Goal: Task Accomplishment & Management: Manage account settings

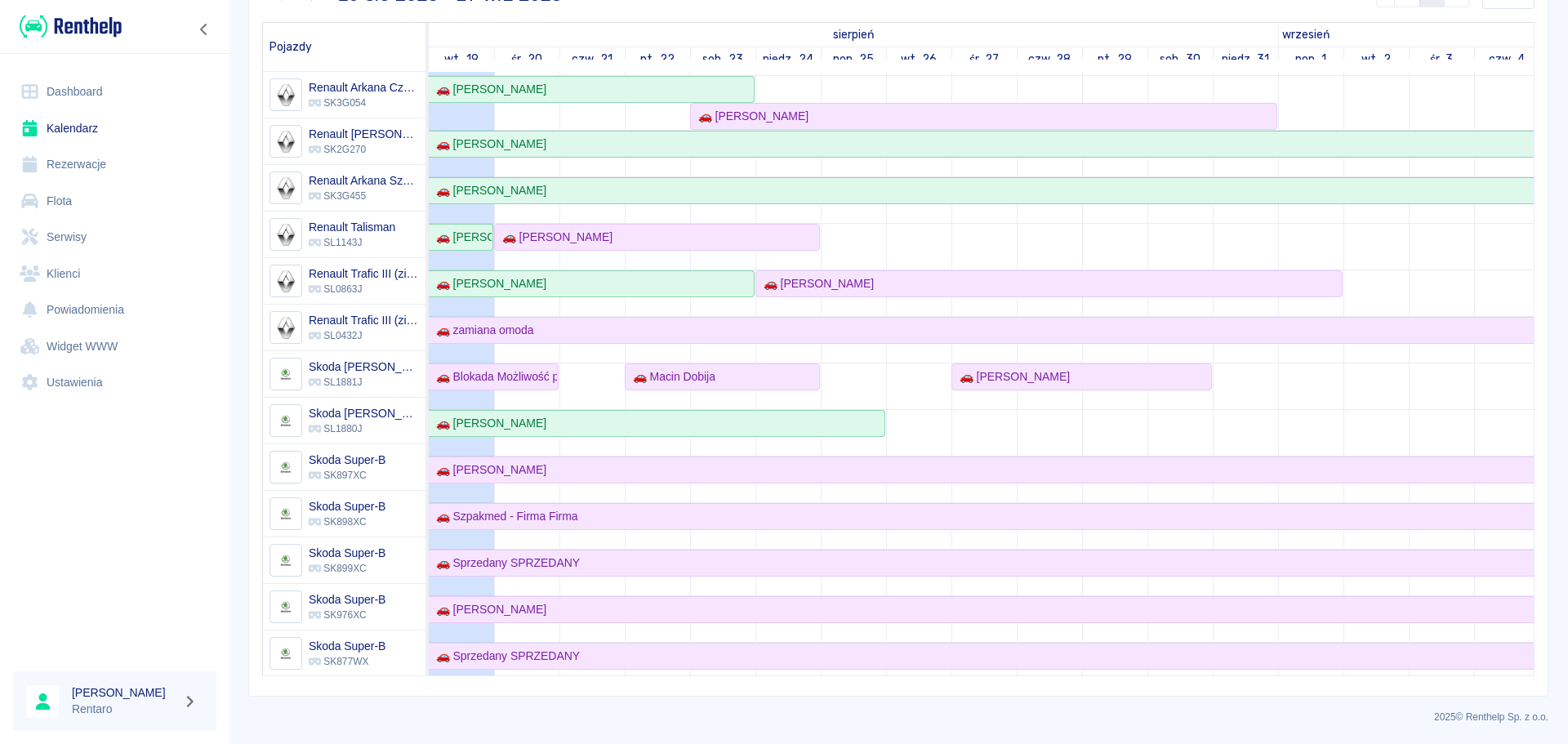
scroll to position [462, 0]
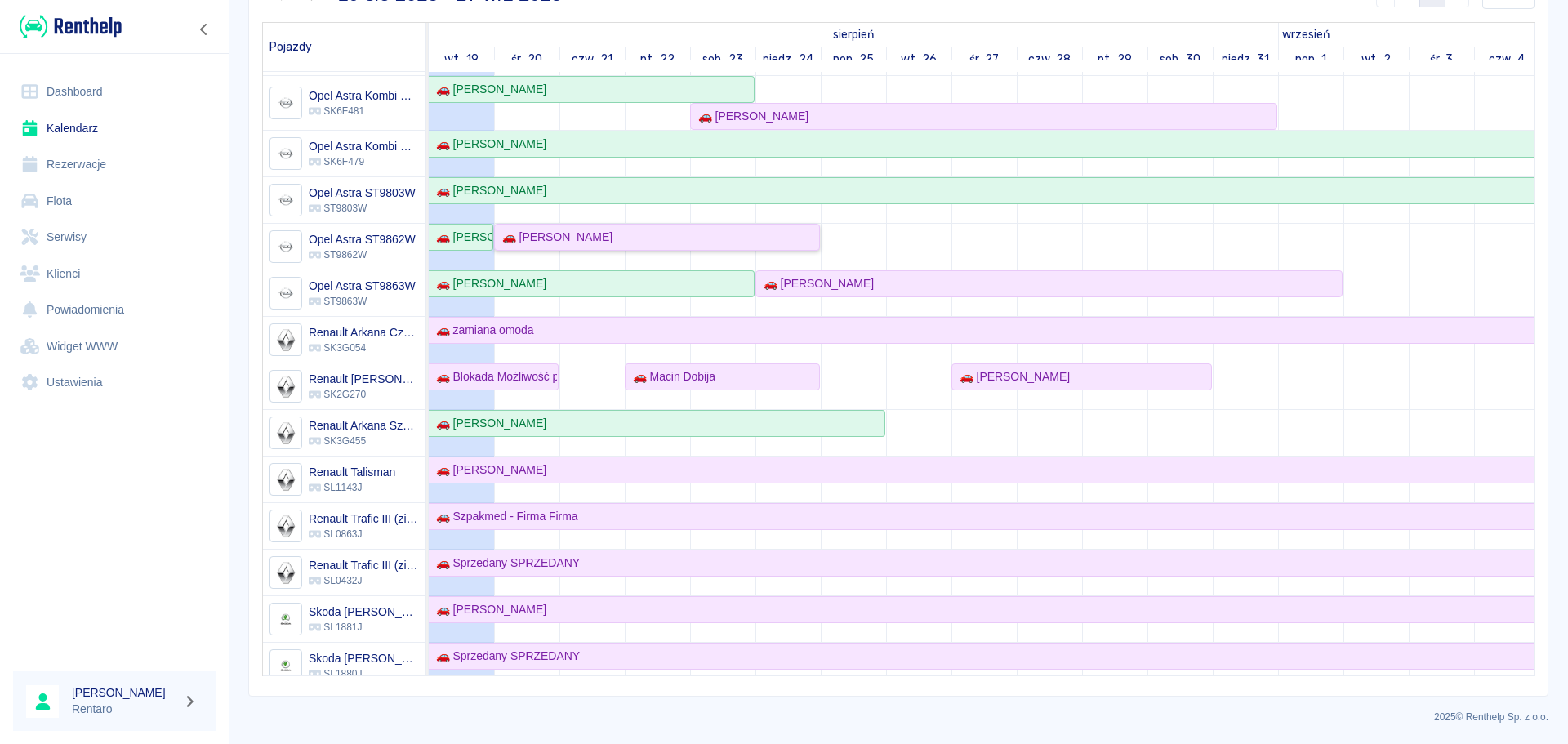
click at [598, 242] on div "🚗 [PERSON_NAME]" at bounding box center [553, 237] width 117 height 17
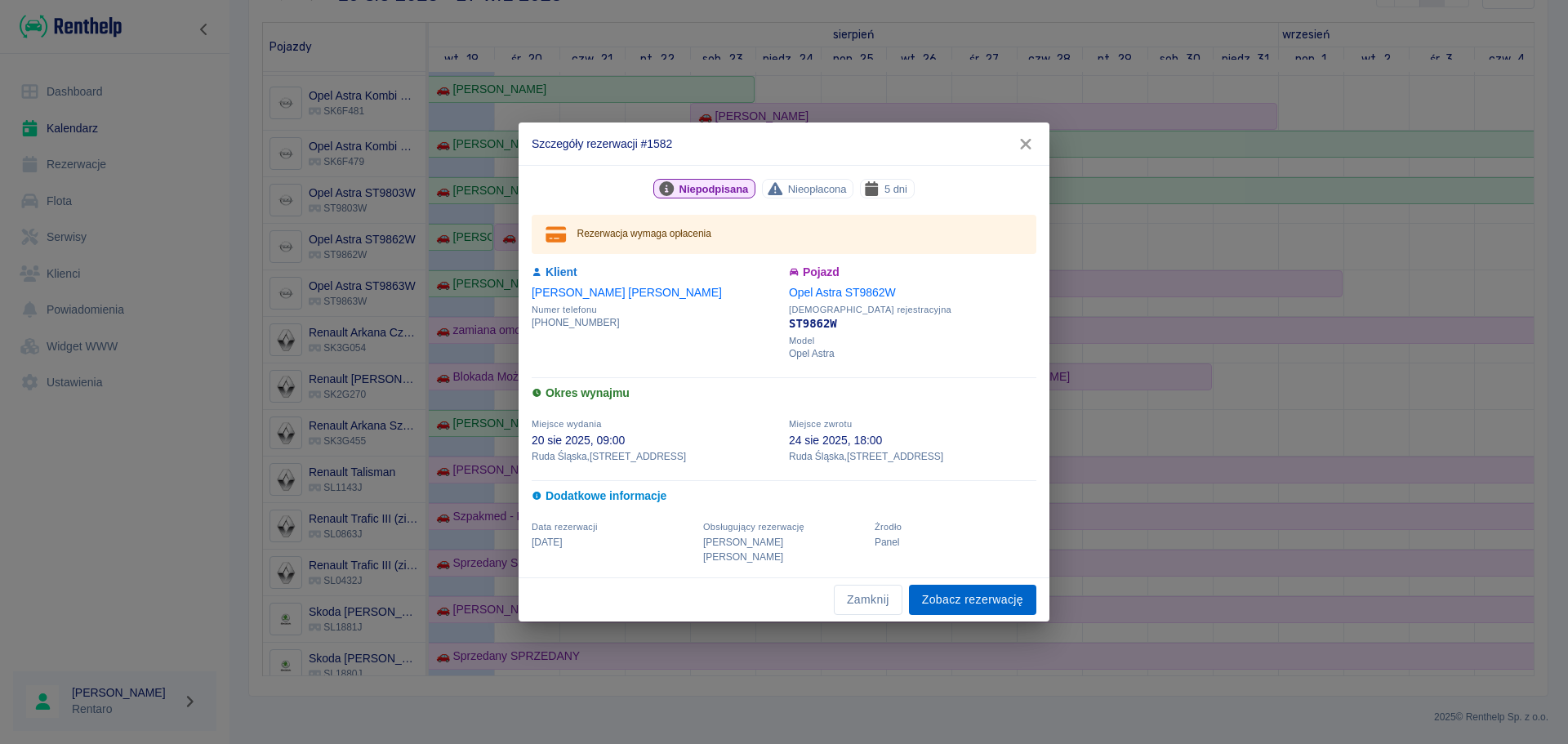
click at [944, 587] on link "Zobacz rezerwację" at bounding box center [972, 600] width 127 height 30
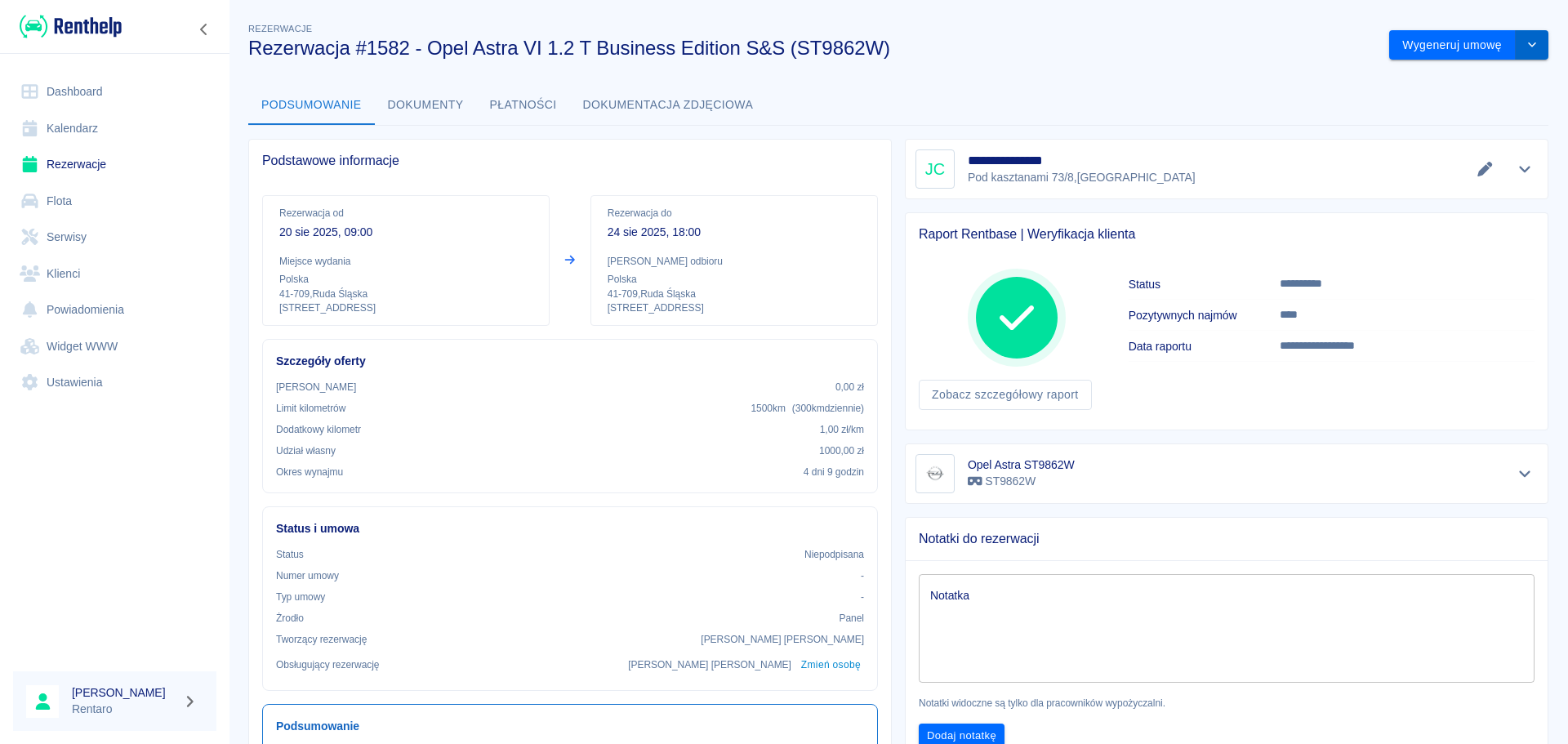
click at [1525, 49] on icon "drop-down" at bounding box center [1531, 45] width 13 height 11
click at [1483, 78] on li "Modyfikuj rezerwację" at bounding box center [1457, 79] width 132 height 27
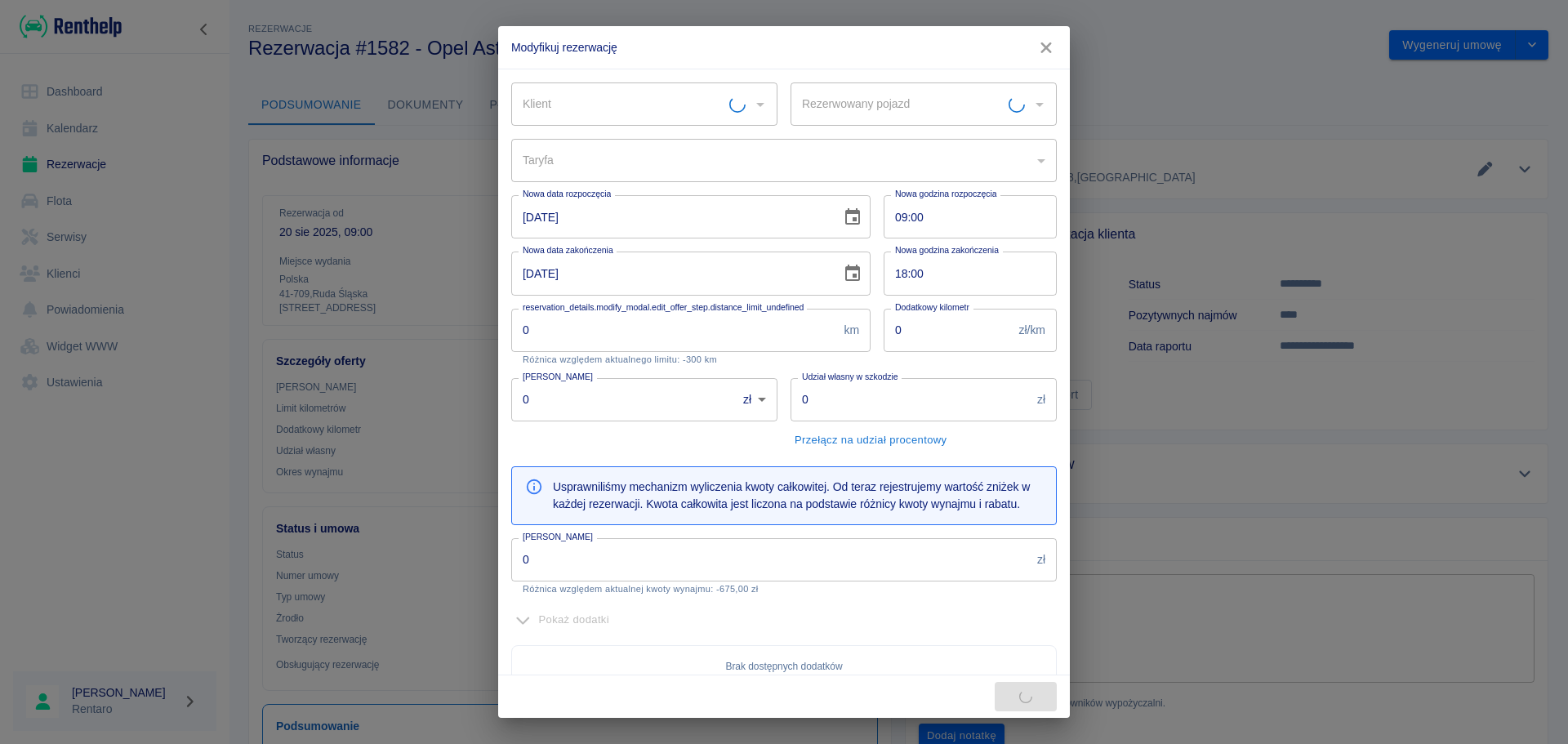
type input "Opel Astra ST9862W - ST9862W"
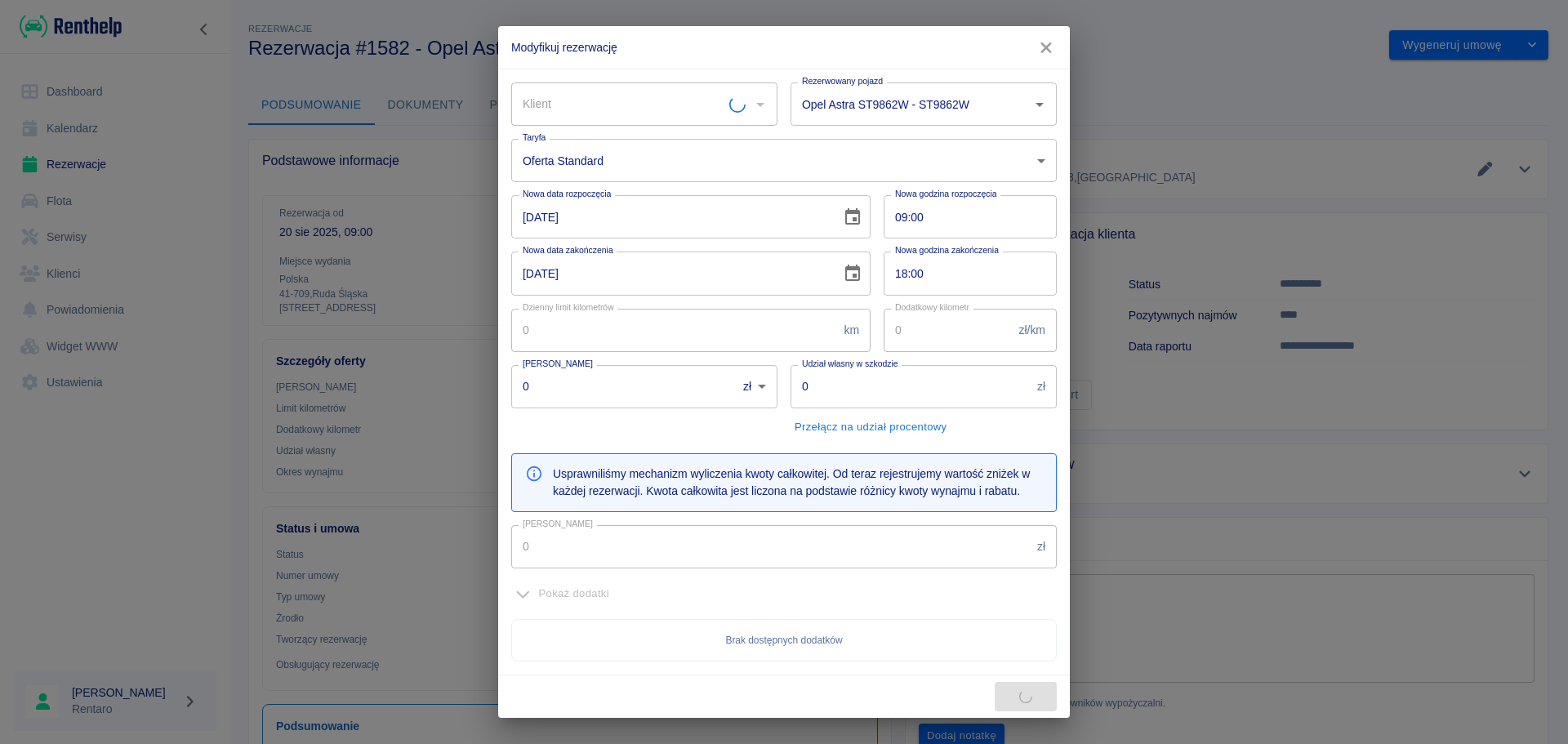
type input "300"
type input "1"
type input "1000"
type input "675"
type input "[PERSON_NAME]"
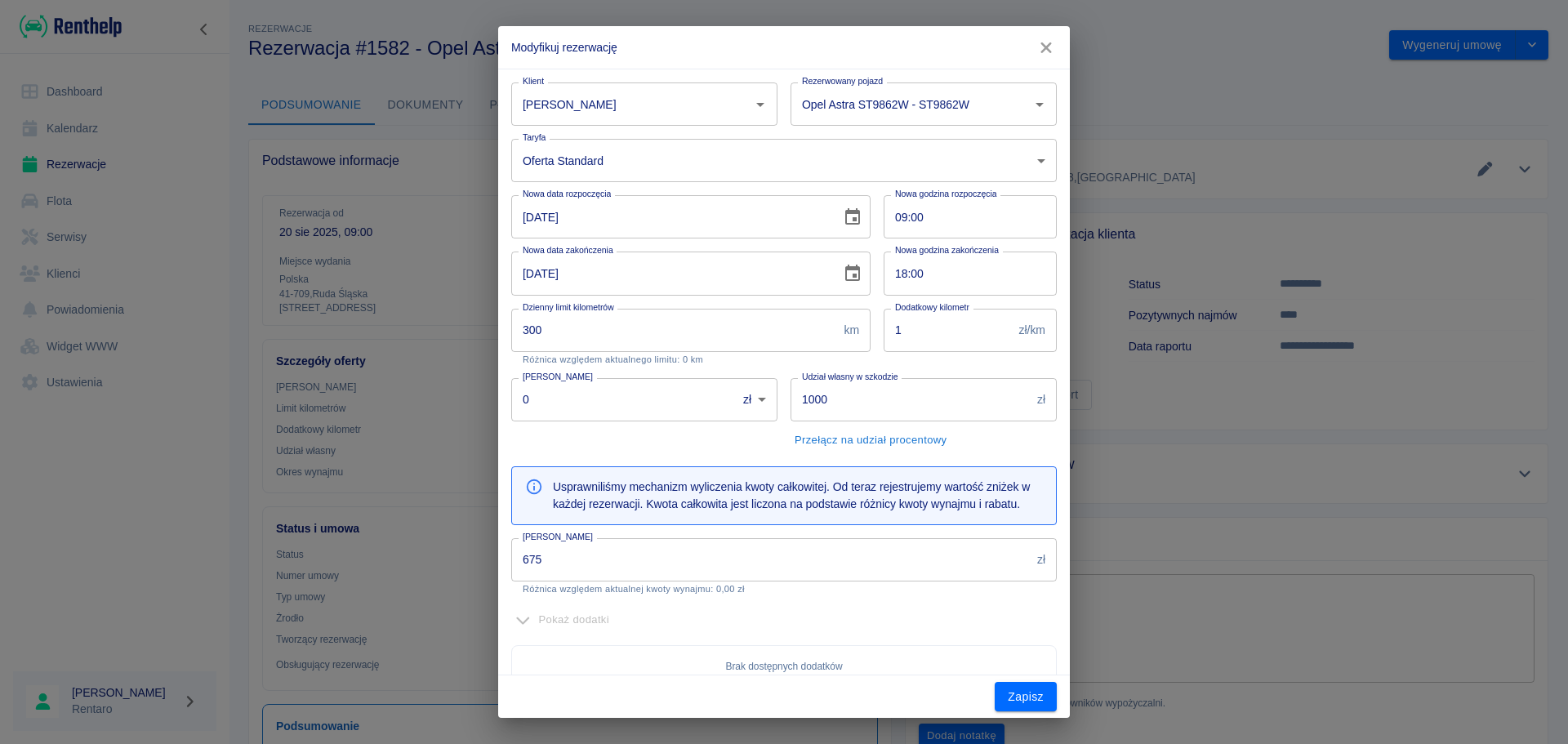
click at [600, 286] on input "[DATE]" at bounding box center [670, 273] width 318 height 44
click at [913, 115] on input "Opel Astra ST9862W - ST9862W" at bounding box center [900, 104] width 206 height 29
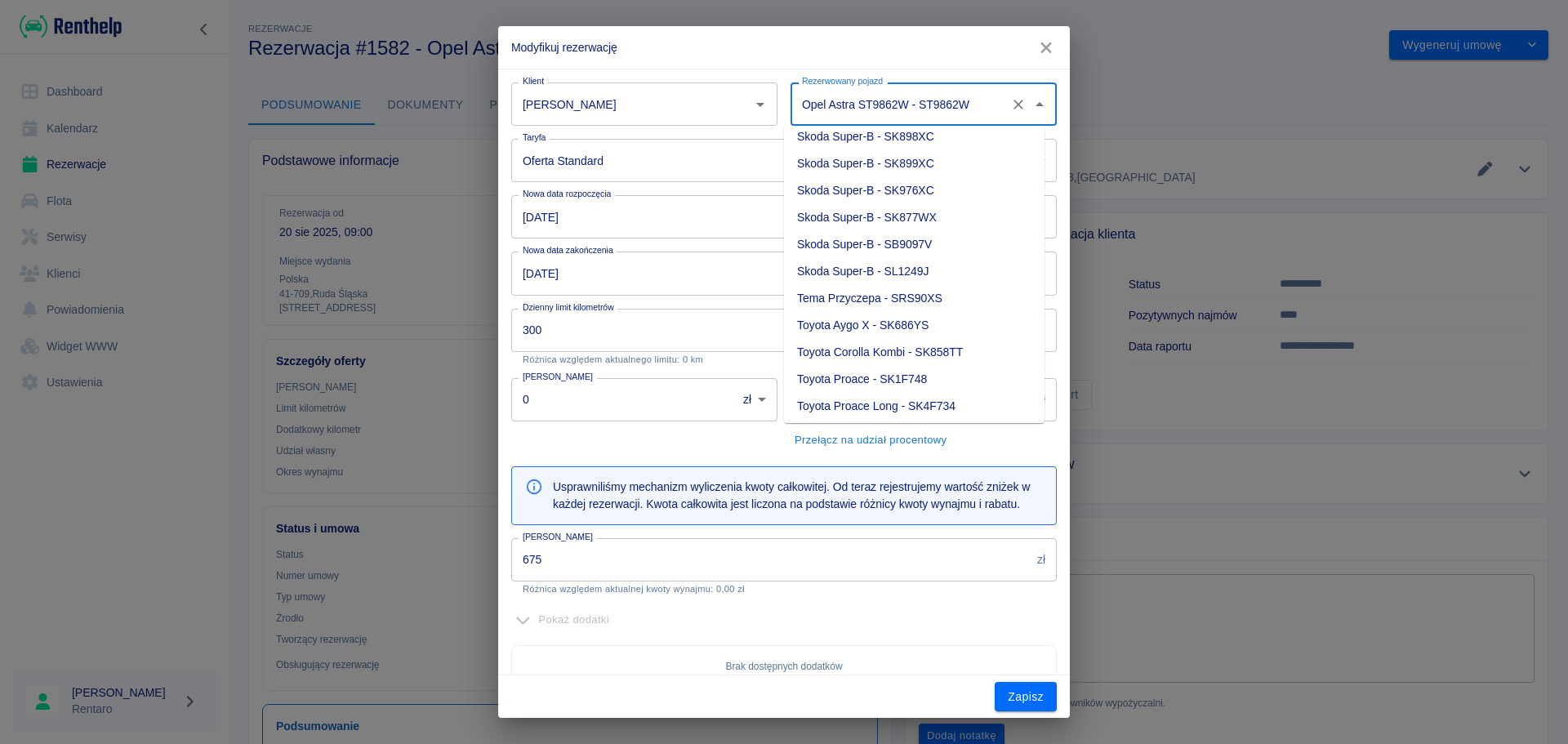
scroll to position [712, 0]
click at [894, 302] on li "Toyota Corolla Kombi - SK858TT" at bounding box center [914, 296] width 260 height 27
type input "Toyota Corolla Kombi - SK858TT"
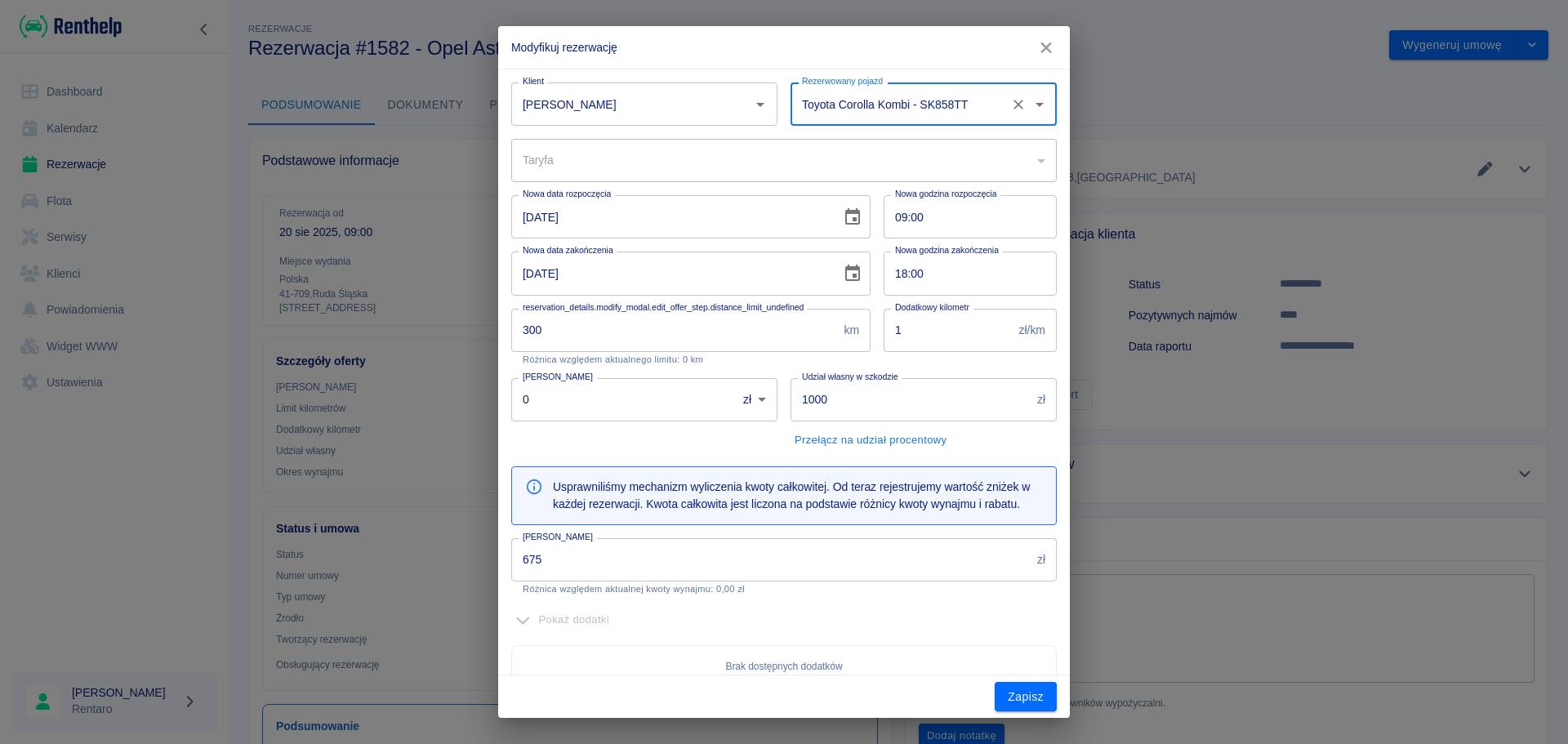
type input "6ea143c2-08ff-4c1e-b669-3813132a1dd1"
click at [687, 562] on input "645" at bounding box center [771, 560] width 519 height 44
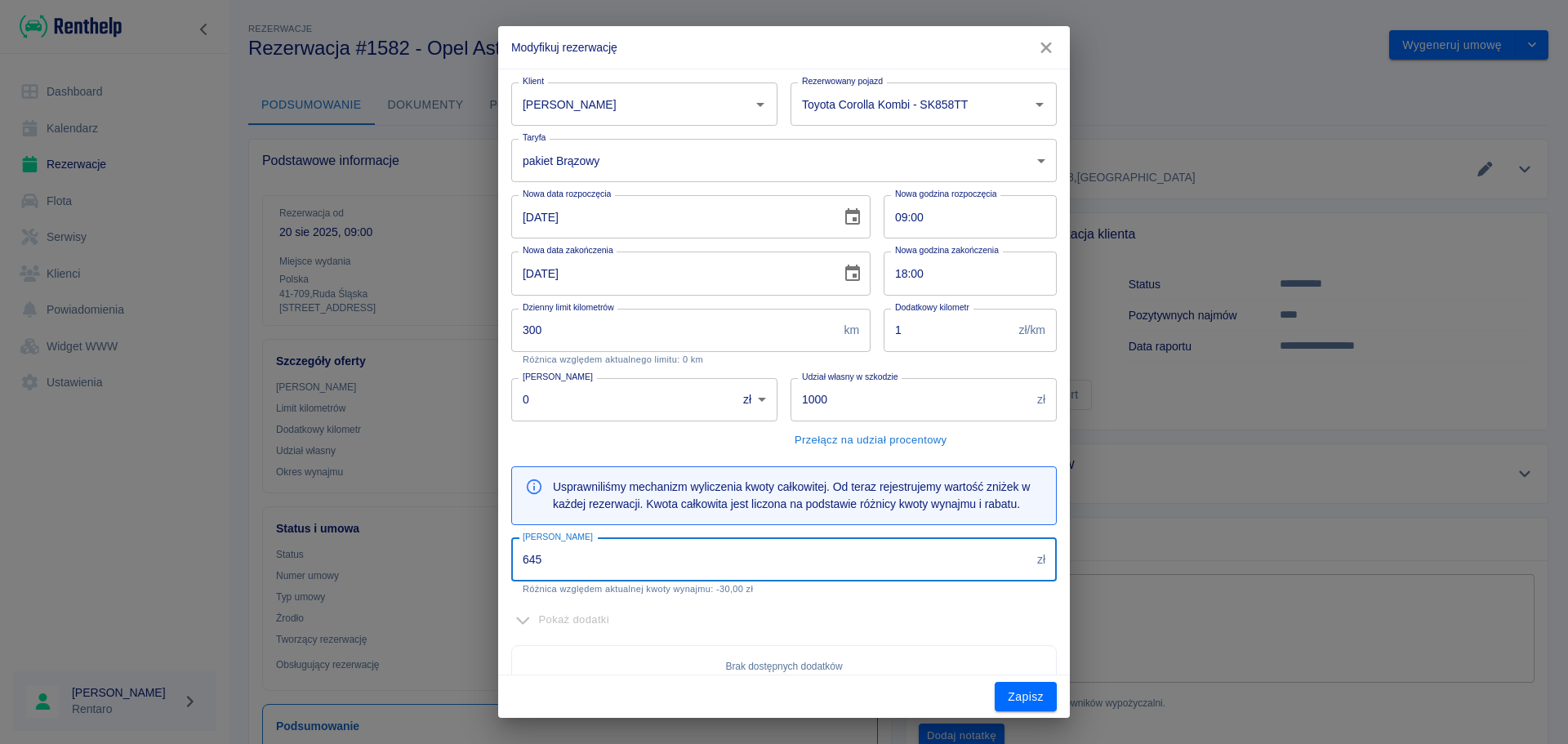
click at [686, 562] on input "645" at bounding box center [771, 560] width 519 height 44
type input "500"
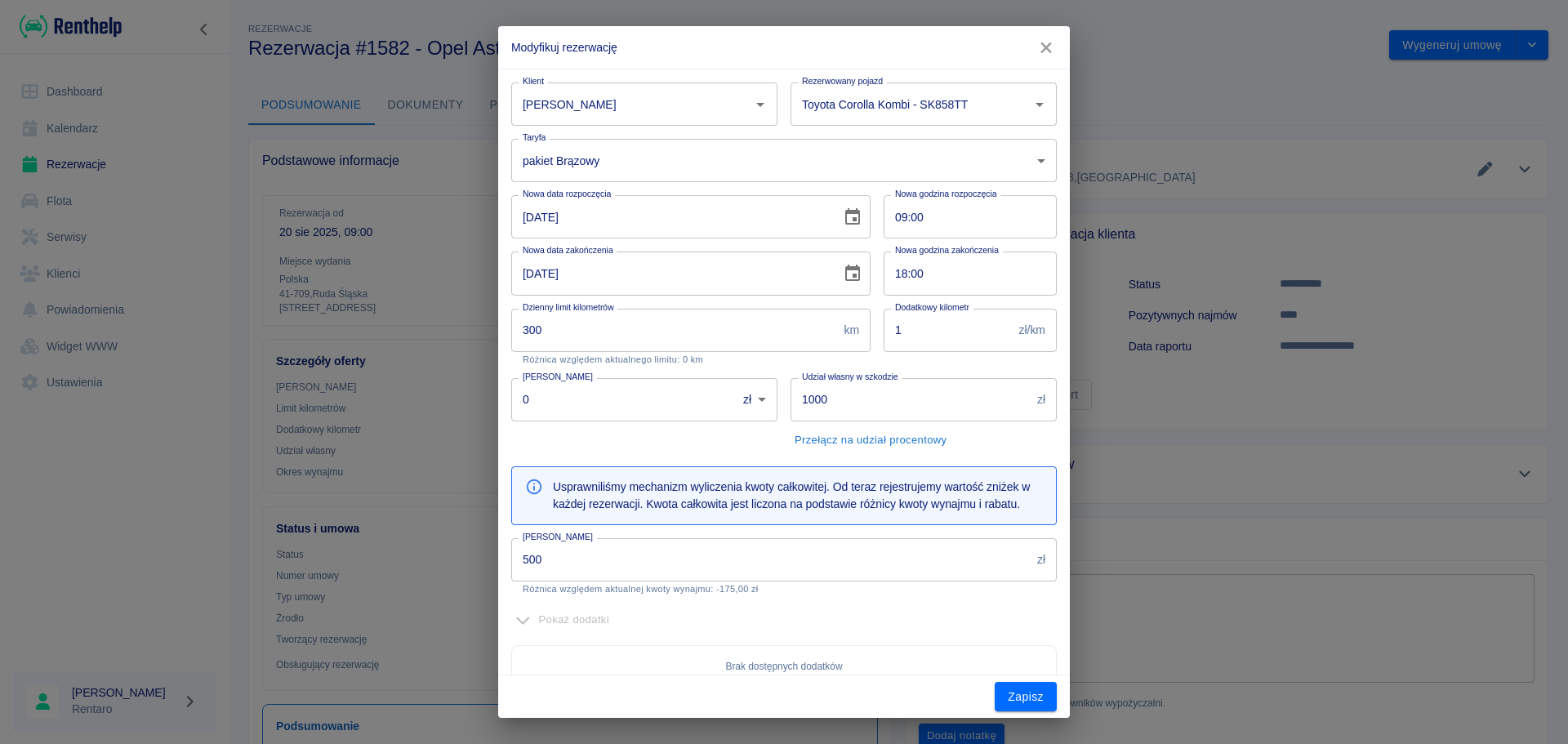
click at [796, 598] on div "Klient [PERSON_NAME] Klient Rezerwowany pojazd Toyota Corolla Kombi - SK858TT R…" at bounding box center [777, 477] width 559 height 815
click at [1020, 696] on button "Zapisz" at bounding box center [1025, 697] width 62 height 30
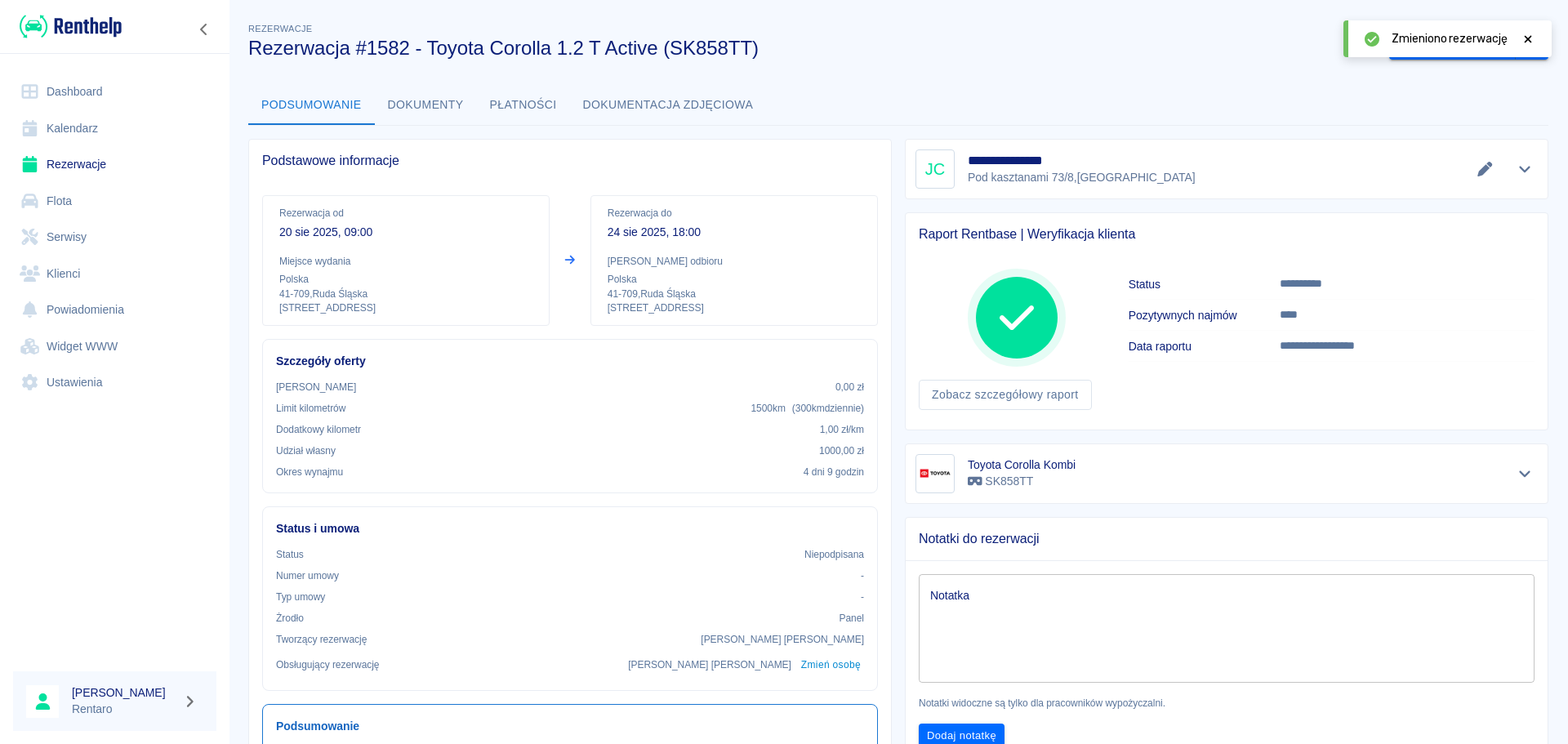
click at [73, 132] on link "Kalendarz" at bounding box center [115, 128] width 203 height 37
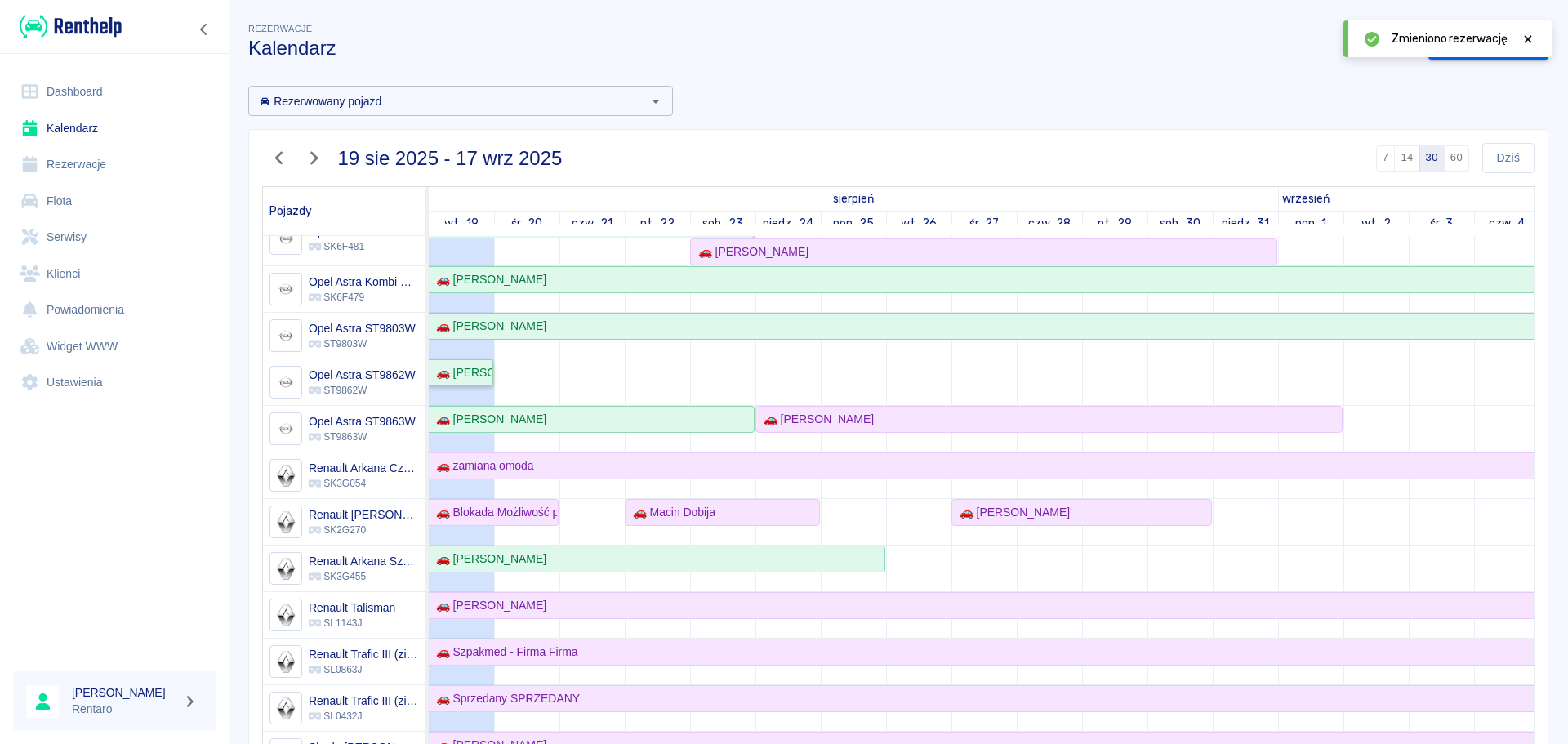
click at [471, 385] on link "🚗 [PERSON_NAME]" at bounding box center [461, 372] width 64 height 27
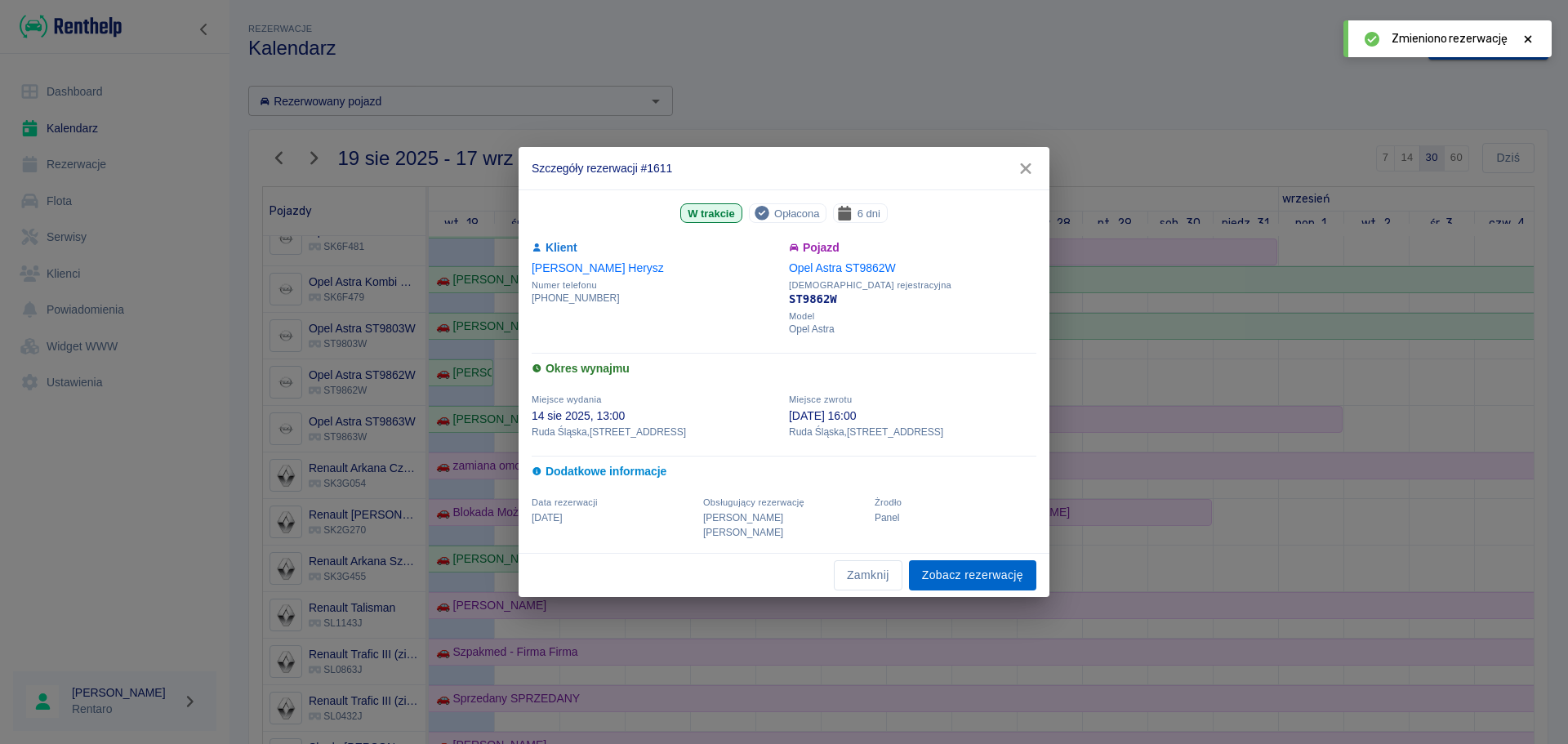
click at [992, 577] on link "Zobacz rezerwację" at bounding box center [972, 576] width 127 height 30
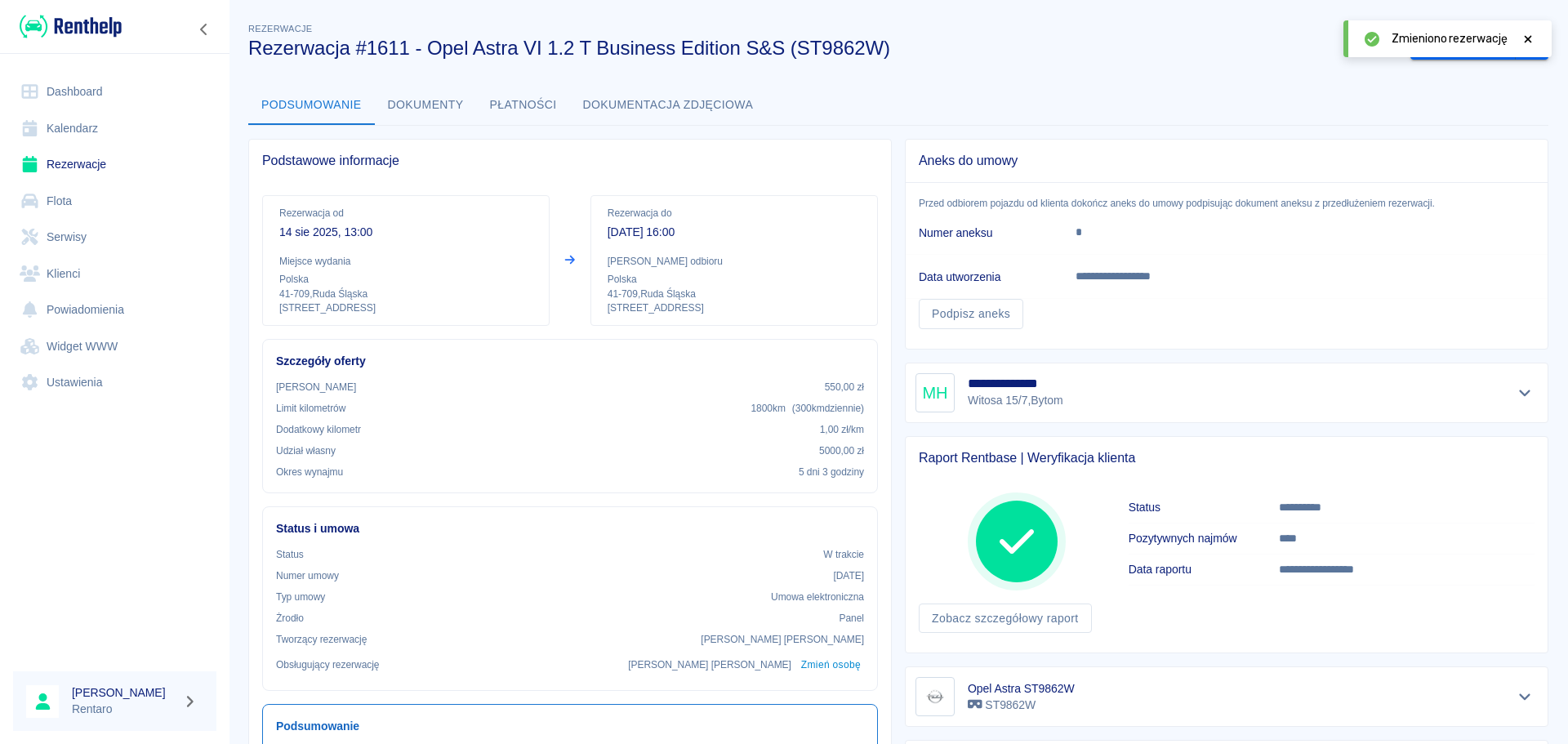
click at [1525, 34] on icon at bounding box center [1528, 39] width 14 height 12
click at [1529, 46] on button "drop-down" at bounding box center [1531, 45] width 33 height 30
click at [1481, 78] on li "Przedłuż rezerwację" at bounding box center [1467, 79] width 128 height 27
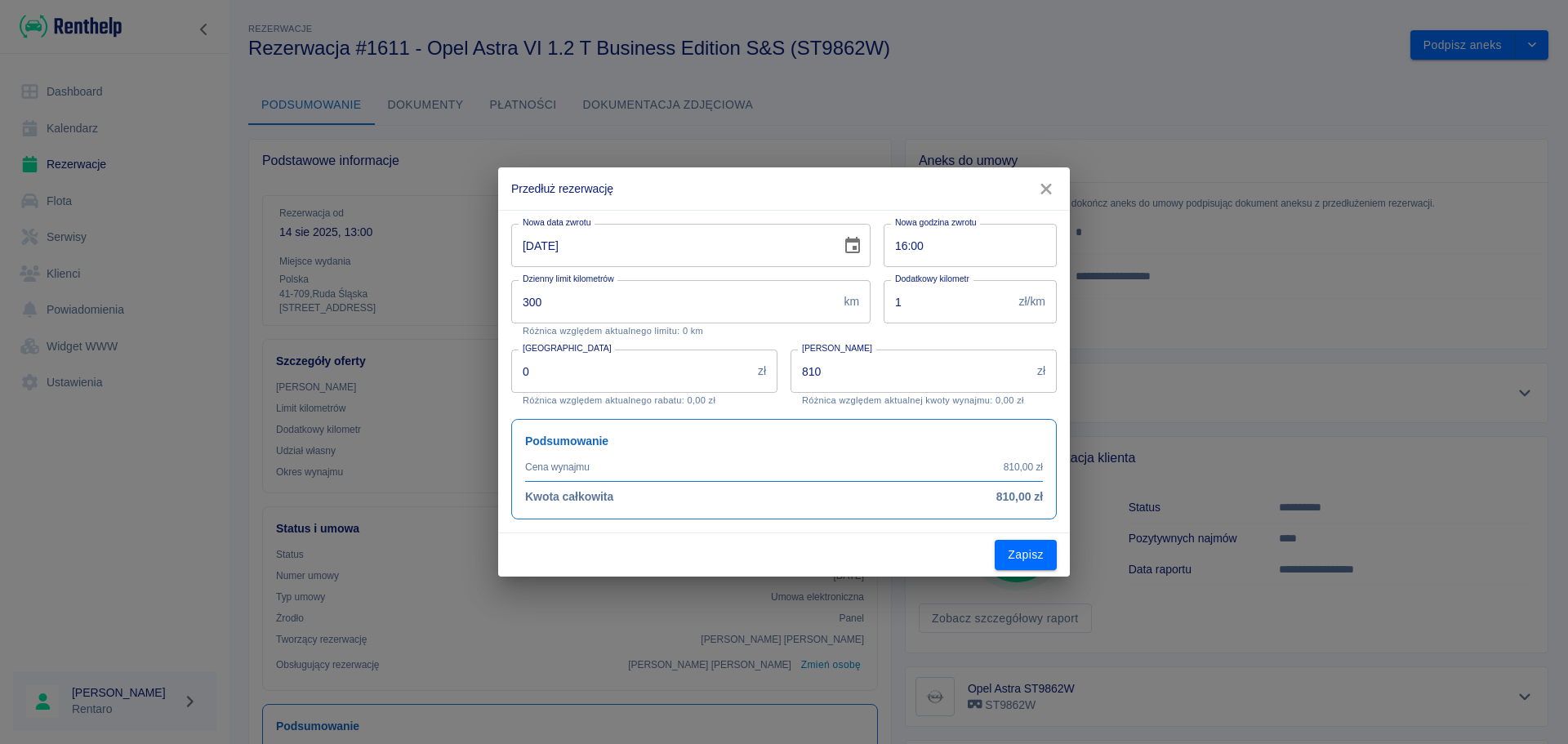
click at [849, 246] on icon "Choose date, selected date is 19 sie 2025" at bounding box center [853, 246] width 20 height 20
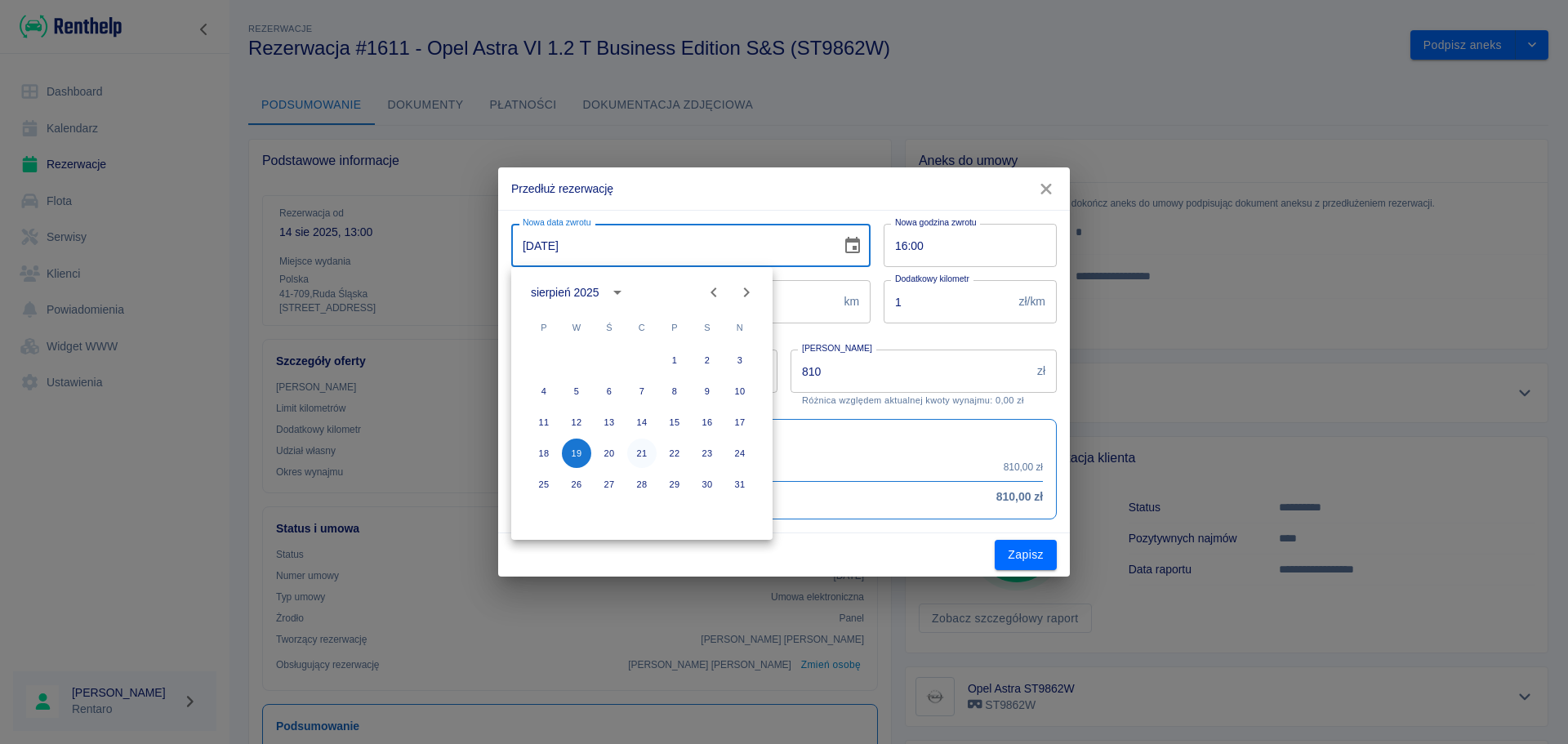
click at [641, 454] on button "21" at bounding box center [641, 453] width 29 height 29
type input "[DATE]"
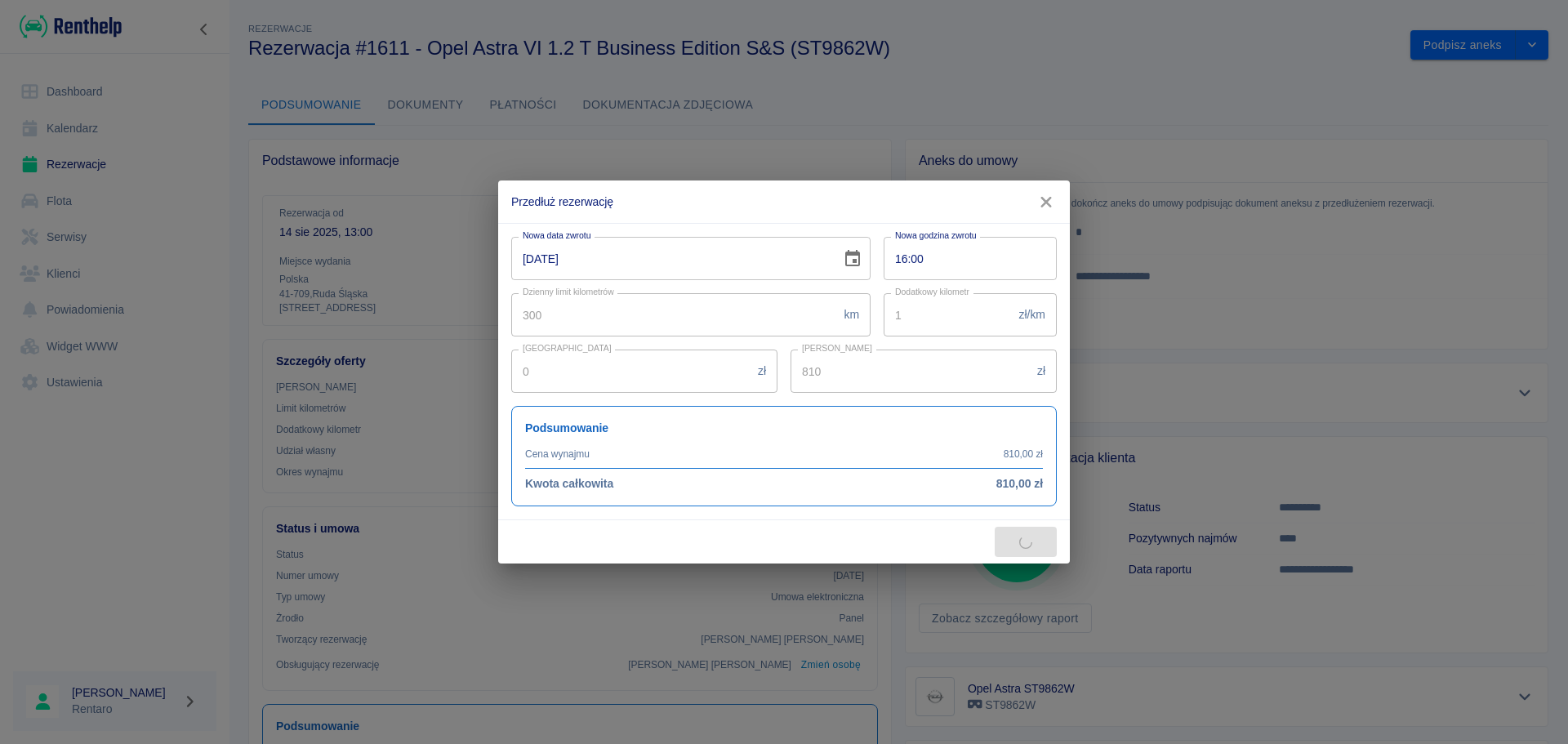
type input "1080"
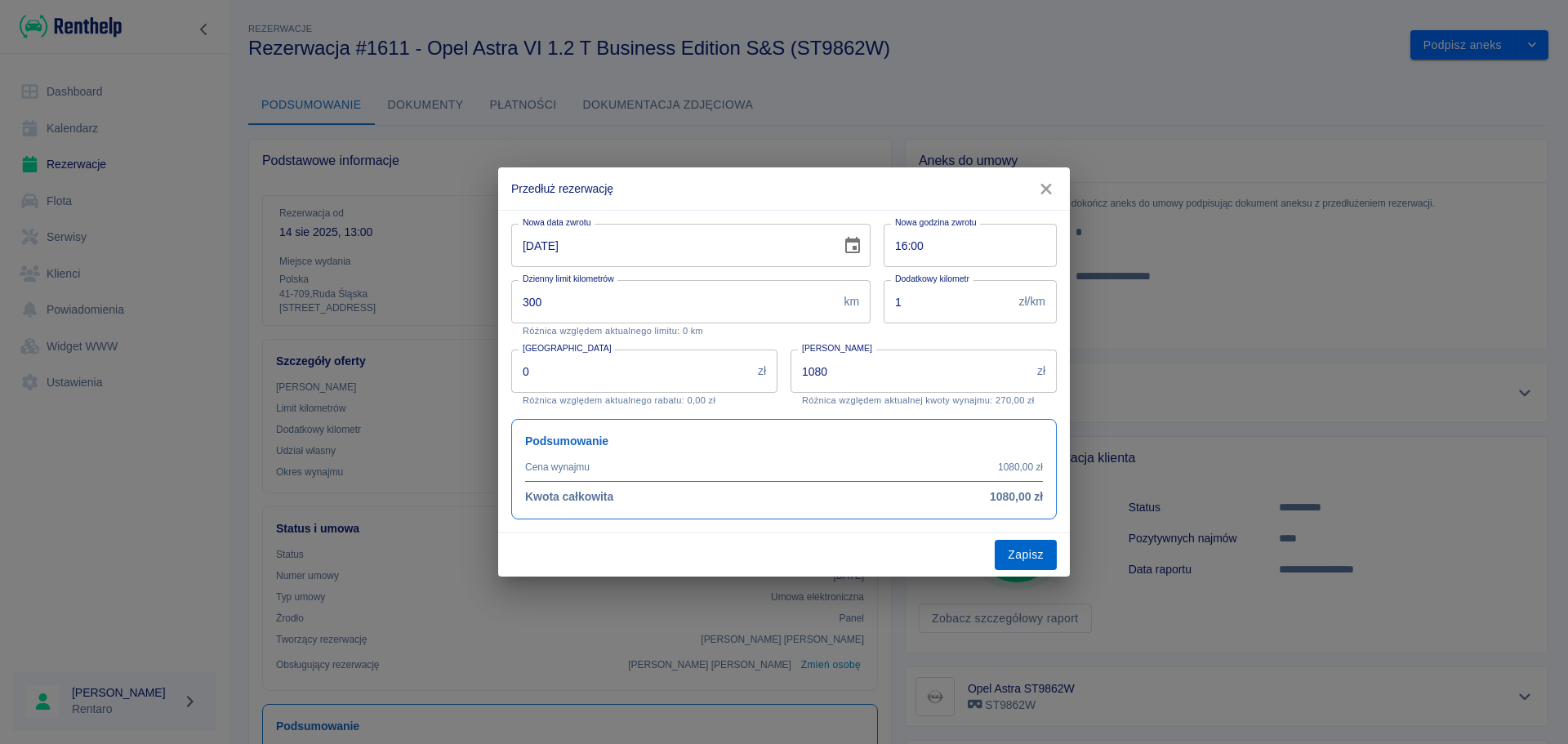
click at [1020, 561] on button "Zapisz" at bounding box center [1025, 555] width 62 height 30
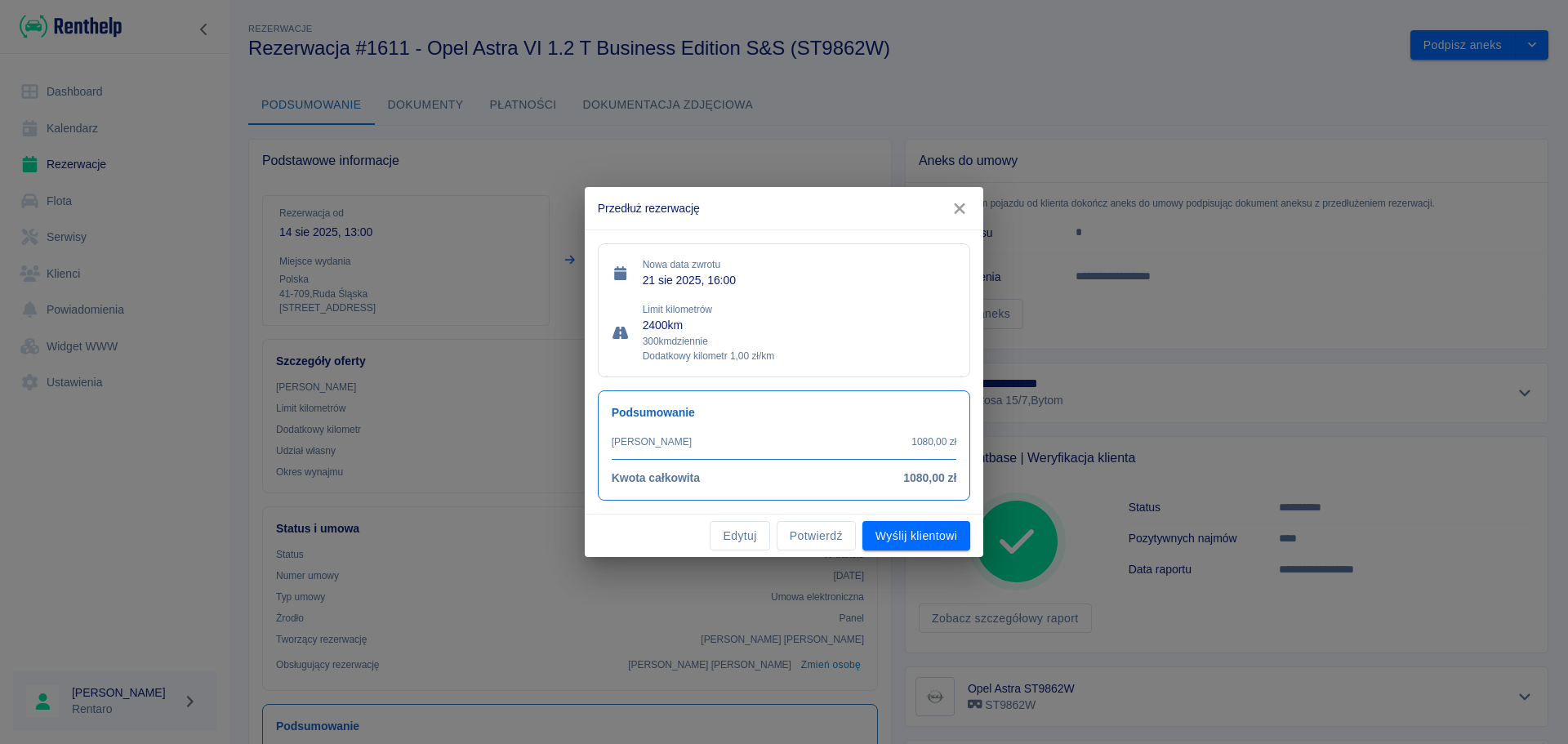
click at [828, 552] on div "Edytuj Potwierdź Wyślij klientowi" at bounding box center [784, 536] width 399 height 44
click at [813, 539] on button "Potwierdź" at bounding box center [816, 536] width 79 height 30
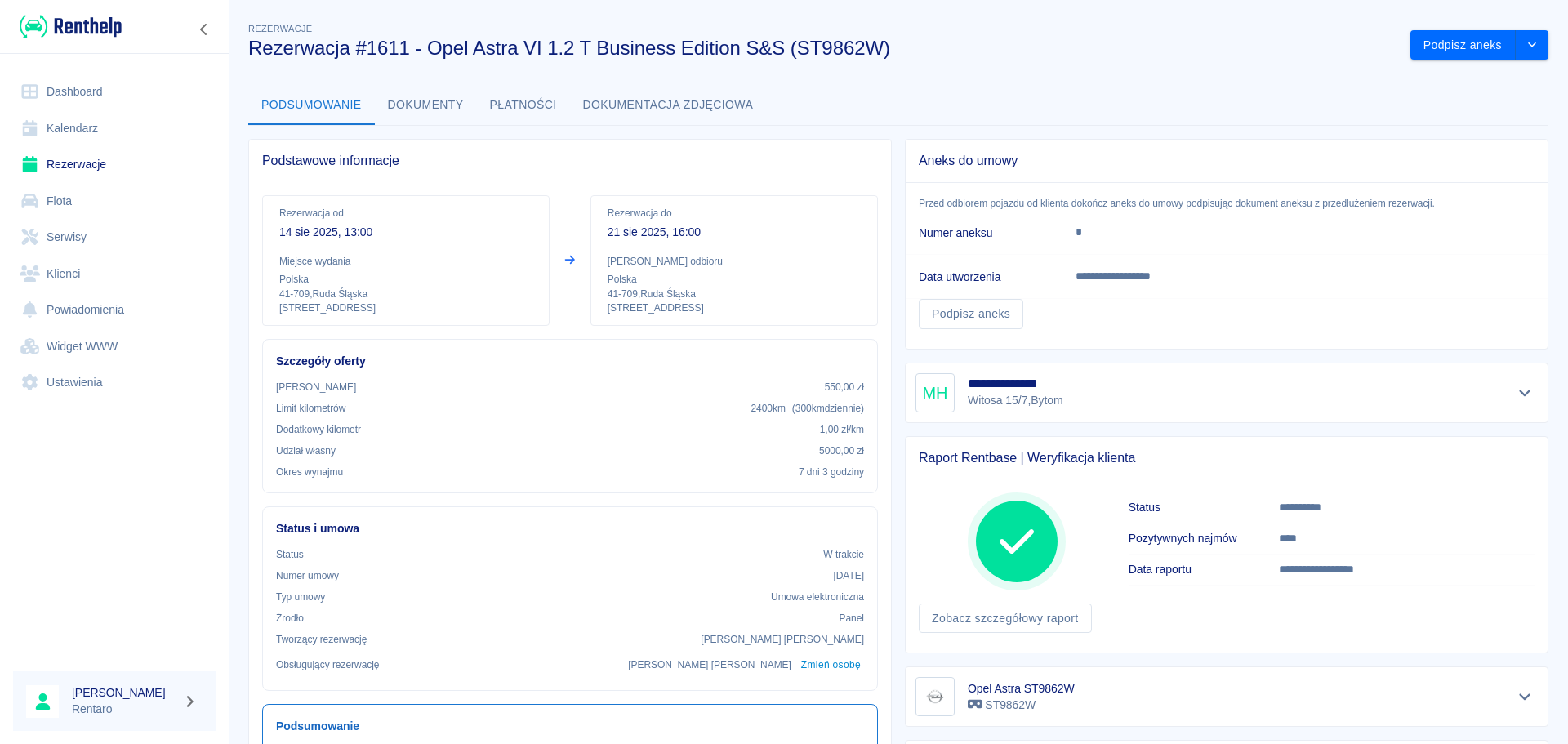
click at [61, 128] on link "Kalendarz" at bounding box center [115, 128] width 203 height 37
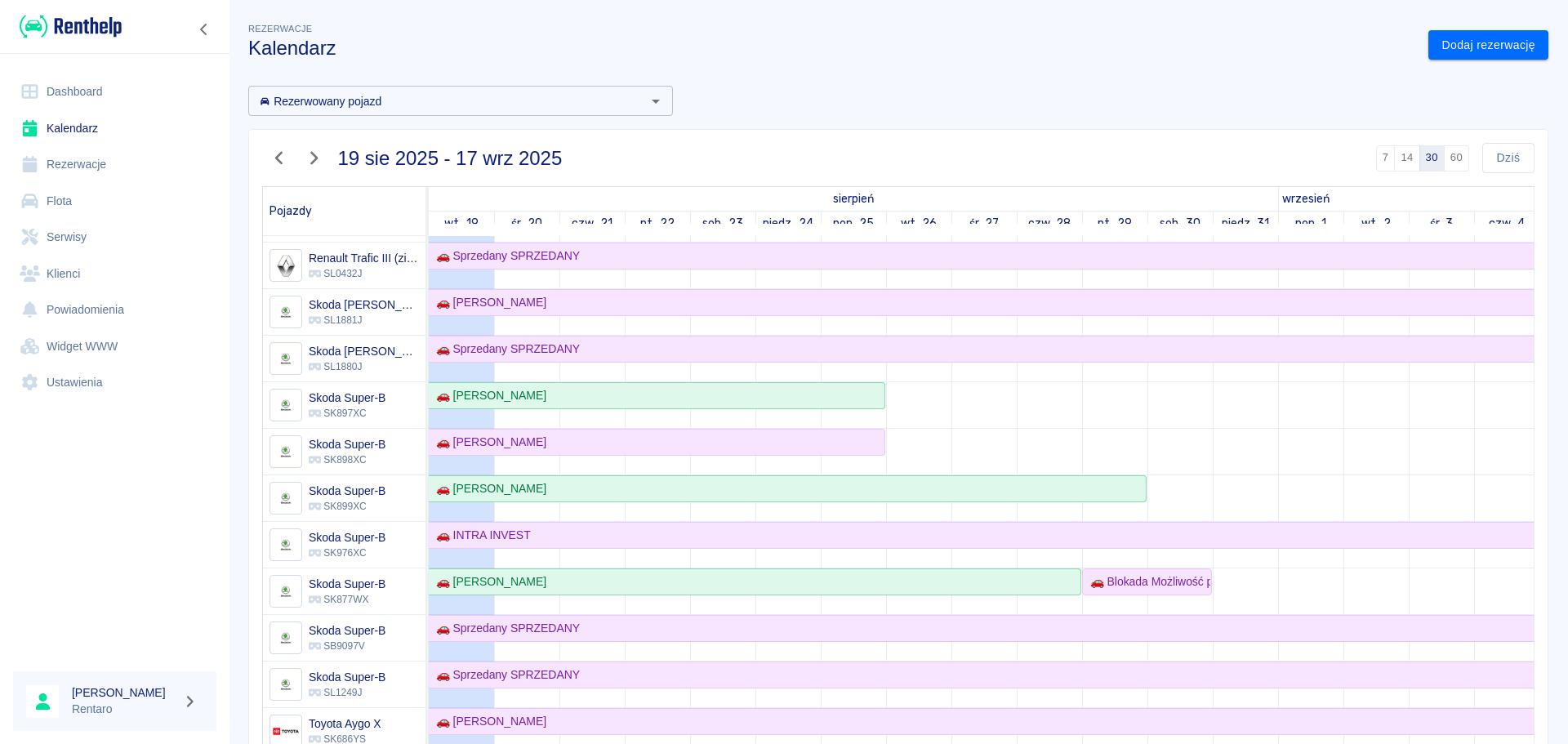
scroll to position [1143, 0]
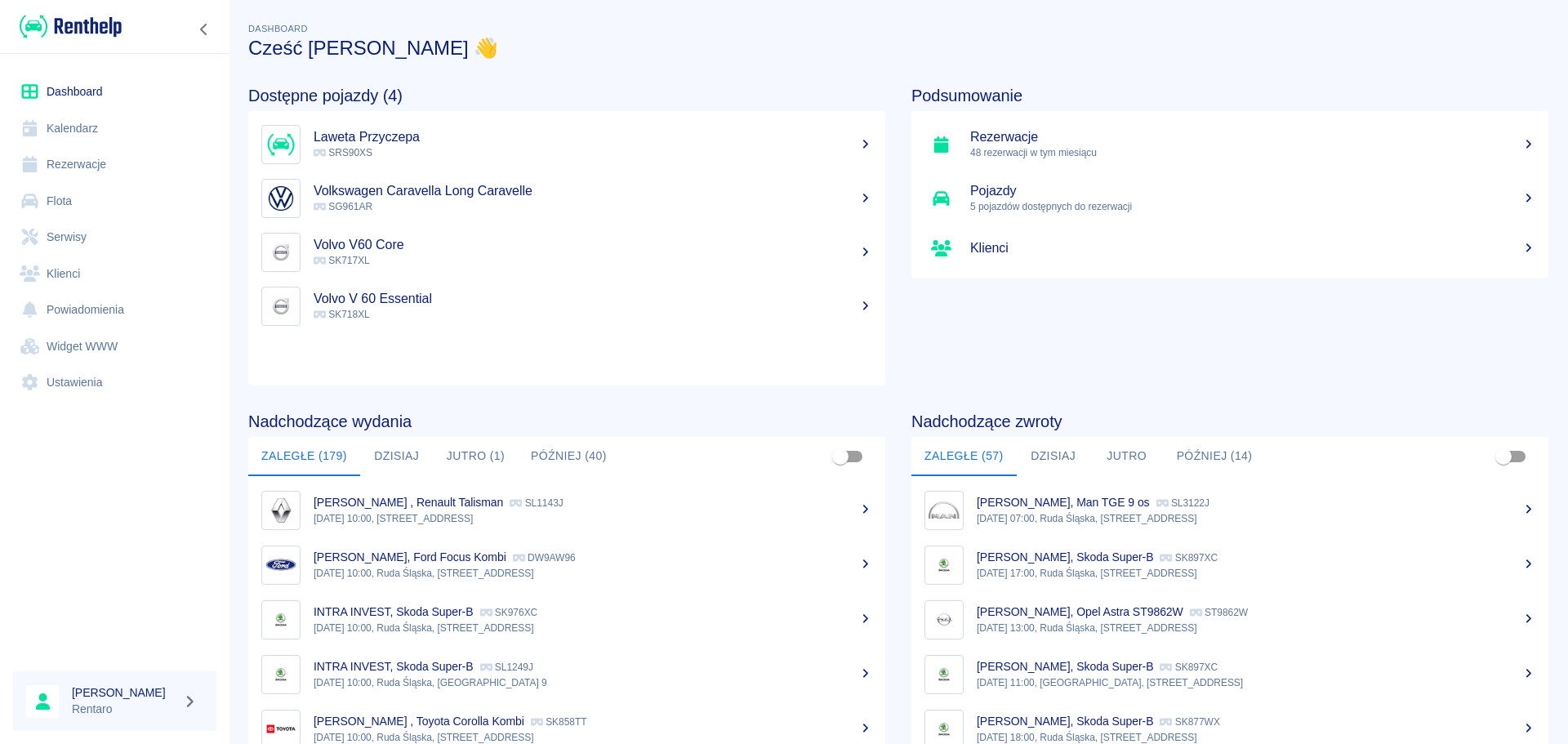
click at [86, 129] on link "Kalendarz" at bounding box center [115, 128] width 203 height 37
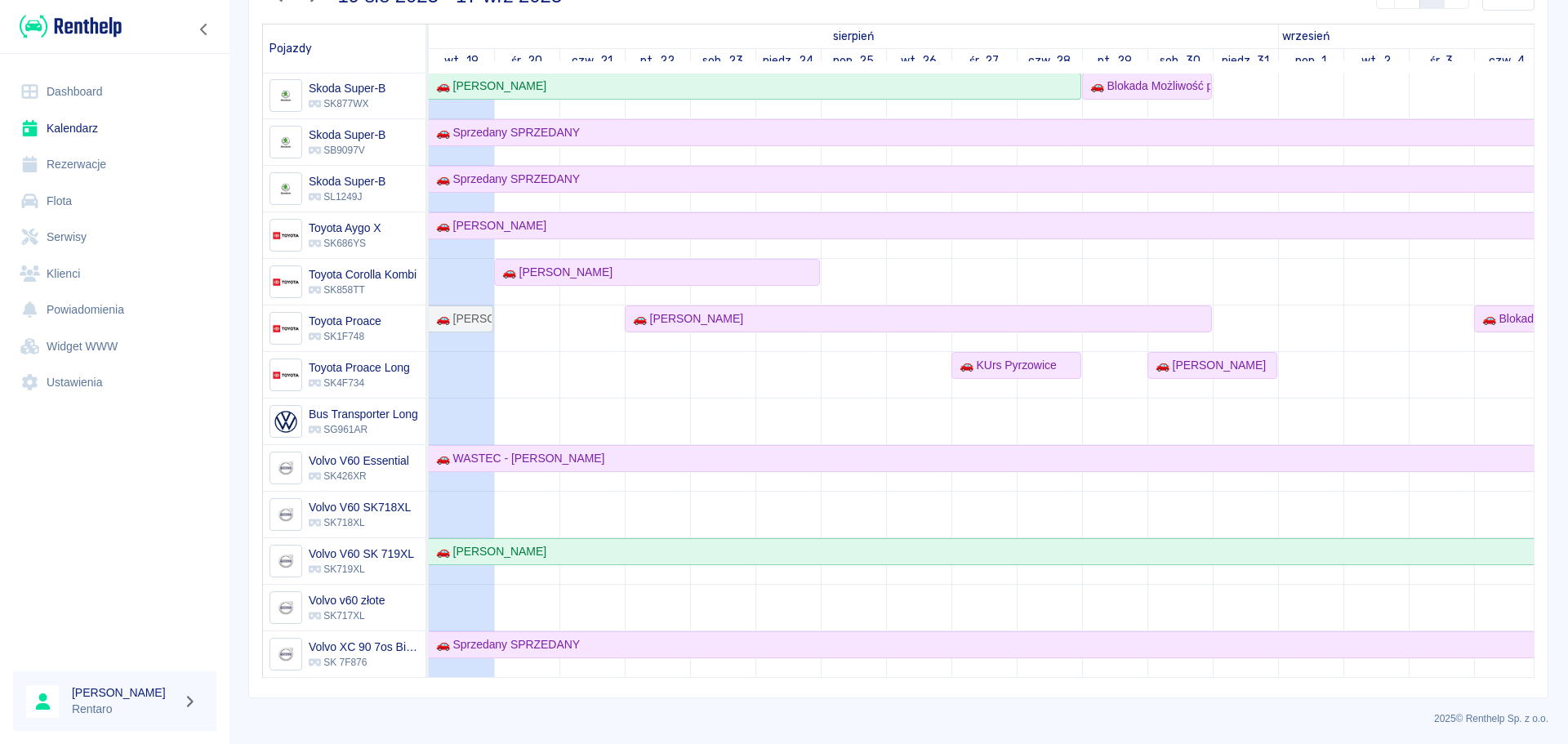
scroll to position [164, 0]
